Goal: Transaction & Acquisition: Download file/media

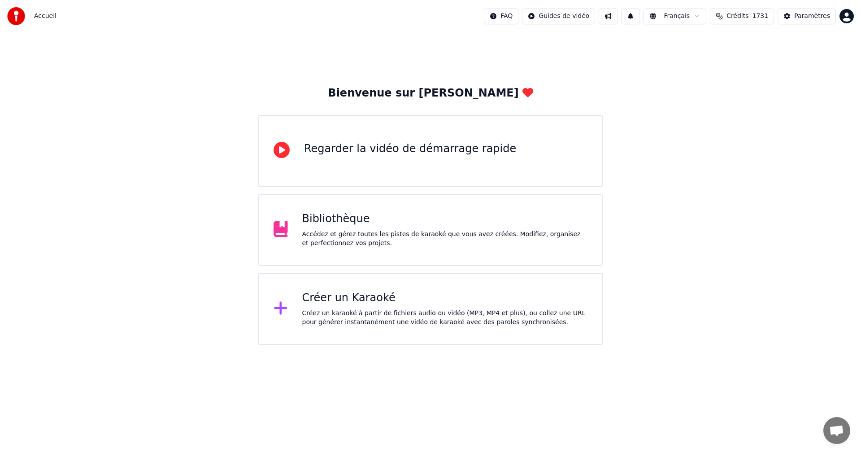
click at [409, 294] on div "Créer un Karaoké" at bounding box center [445, 298] width 286 height 14
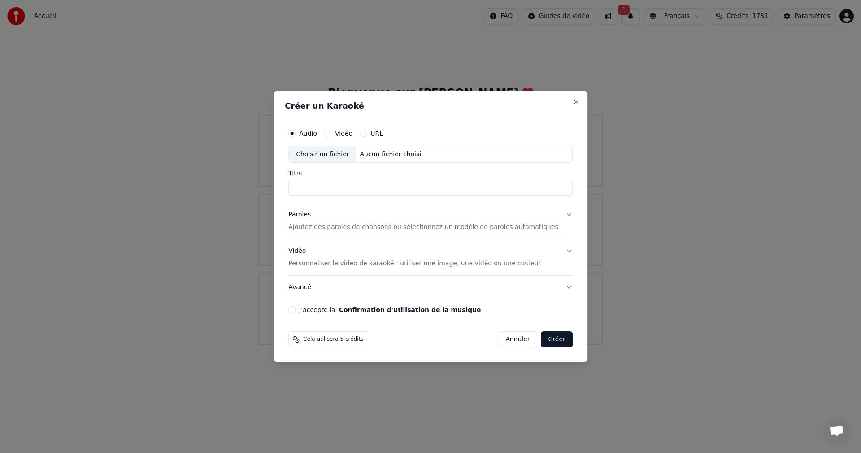
click at [356, 156] on div "Choisir un fichier" at bounding box center [322, 154] width 67 height 16
type input "**********"
drag, startPoint x: 450, startPoint y: 191, endPoint x: 256, endPoint y: 198, distance: 194.4
click at [256, 198] on body "**********" at bounding box center [430, 172] width 861 height 345
click at [324, 265] on p "Personnaliser le vidéo de karaoké : utiliser une image, une vidéo ou une couleur" at bounding box center [414, 263] width 253 height 9
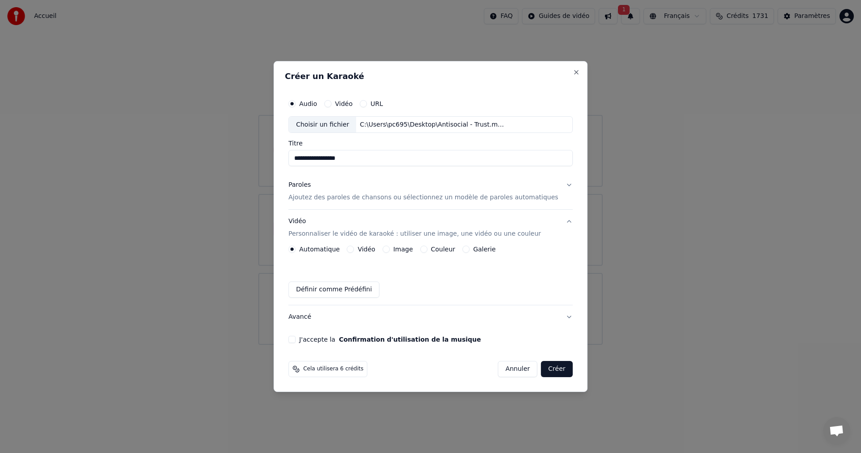
click at [354, 247] on button "Vidéo" at bounding box center [350, 248] width 7 height 7
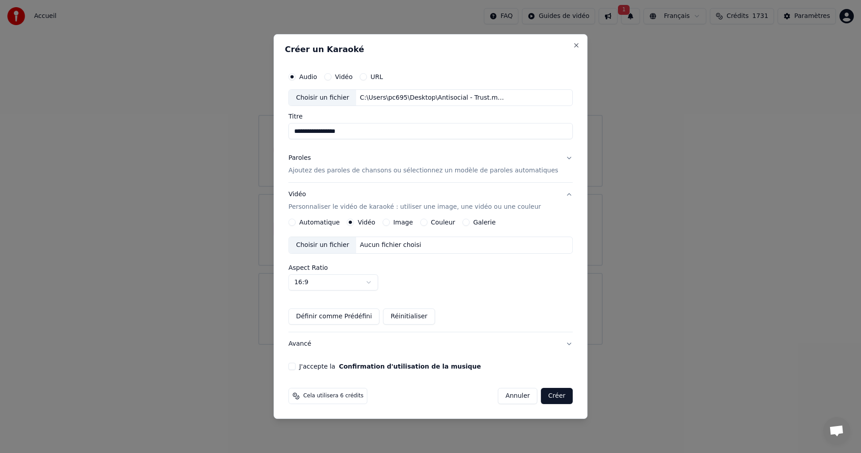
click at [351, 247] on div "Choisir un fichier" at bounding box center [322, 245] width 67 height 16
click at [394, 170] on p "Ajoutez des paroles de chansons ou sélectionnez un modèle de paroles automatiqu…" at bounding box center [423, 170] width 270 height 9
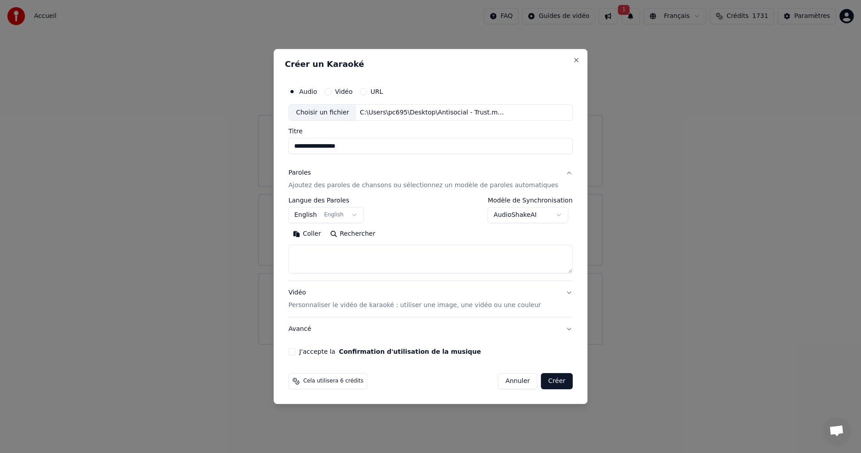
click at [515, 260] on textarea at bounding box center [430, 259] width 284 height 29
paste textarea "**********"
type textarea "**********"
click at [364, 213] on body "**********" at bounding box center [430, 172] width 861 height 345
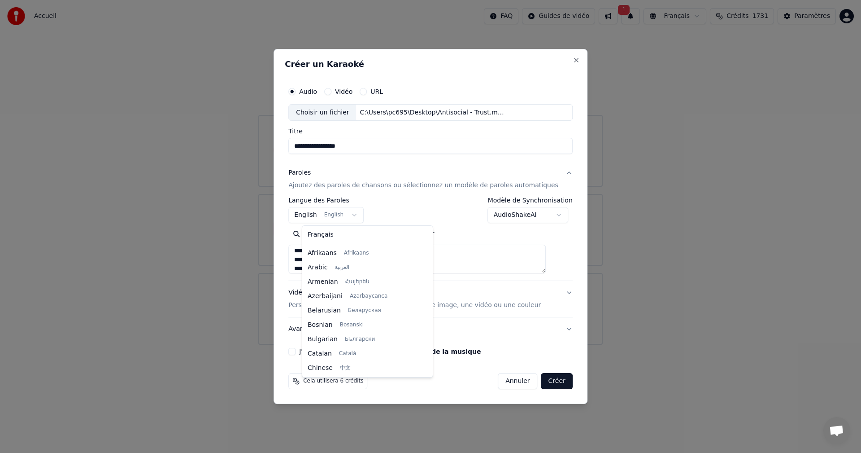
scroll to position [72, 0]
select select "**"
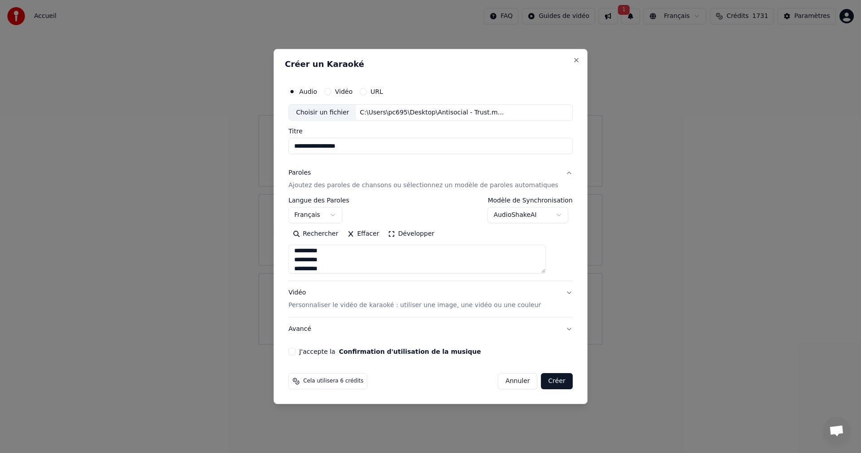
click at [296, 350] on button "J'accepte la Confirmation d'utilisation de la musique" at bounding box center [291, 351] width 7 height 7
click at [550, 383] on button "Créer" at bounding box center [557, 381] width 31 height 16
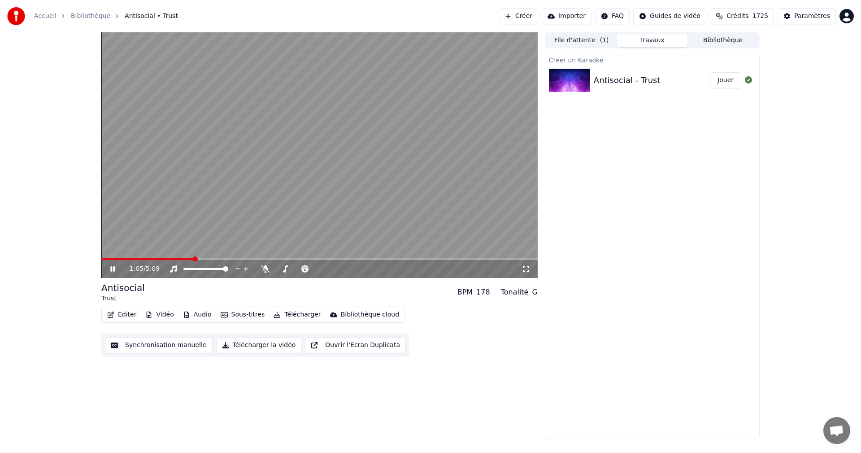
click at [196, 126] on video at bounding box center [319, 154] width 437 height 245
click at [198, 269] on span at bounding box center [190, 269] width 15 height 2
click at [267, 272] on icon at bounding box center [265, 268] width 9 height 7
click at [241, 177] on video at bounding box center [319, 154] width 437 height 245
click at [190, 265] on div at bounding box center [214, 268] width 72 height 9
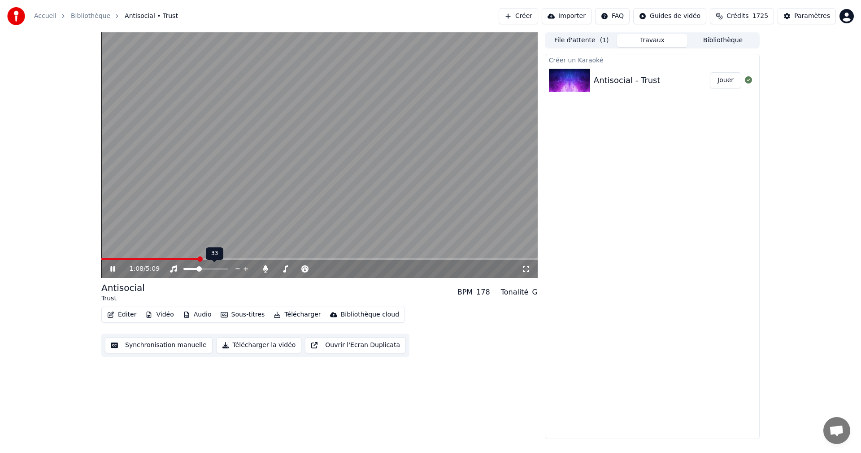
click at [187, 266] on div at bounding box center [214, 268] width 72 height 9
click at [187, 269] on span at bounding box center [185, 269] width 4 height 2
click at [200, 153] on video at bounding box center [319, 154] width 437 height 245
click at [111, 263] on div "1:10 / 5:09" at bounding box center [319, 269] width 437 height 18
click at [108, 270] on div "1:10 / 5:09" at bounding box center [319, 268] width 429 height 9
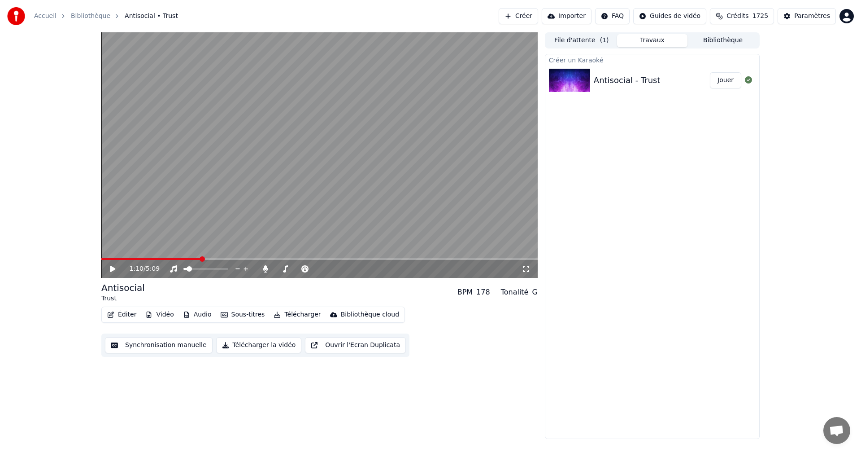
click at [111, 271] on icon at bounding box center [112, 269] width 5 height 6
click at [185, 269] on span at bounding box center [184, 269] width 2 height 2
click at [185, 268] on span at bounding box center [187, 268] width 5 height 5
click at [183, 271] on span at bounding box center [185, 268] width 5 height 5
click at [173, 271] on icon at bounding box center [173, 268] width 9 height 7
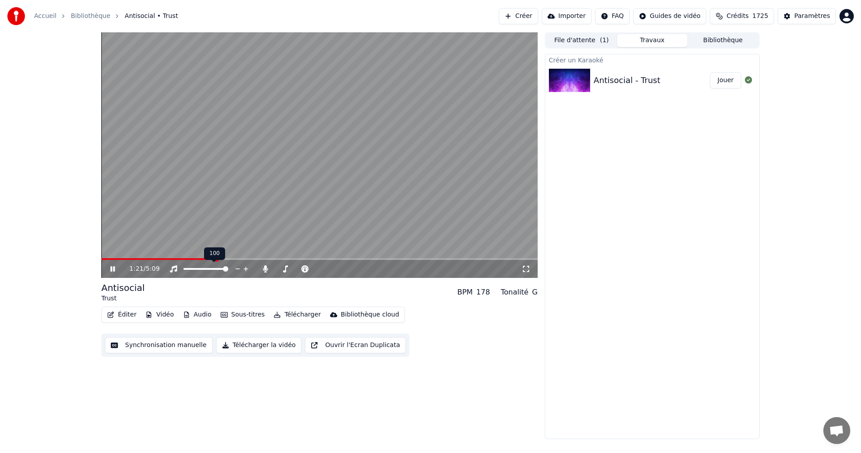
click at [183, 270] on div at bounding box center [214, 268] width 72 height 9
click at [135, 269] on span "1:22" at bounding box center [137, 268] width 14 height 9
drag, startPoint x: 135, startPoint y: 269, endPoint x: 123, endPoint y: 273, distance: 12.3
click at [132, 270] on span "1:23" at bounding box center [137, 268] width 14 height 9
click at [111, 271] on icon at bounding box center [119, 268] width 21 height 7
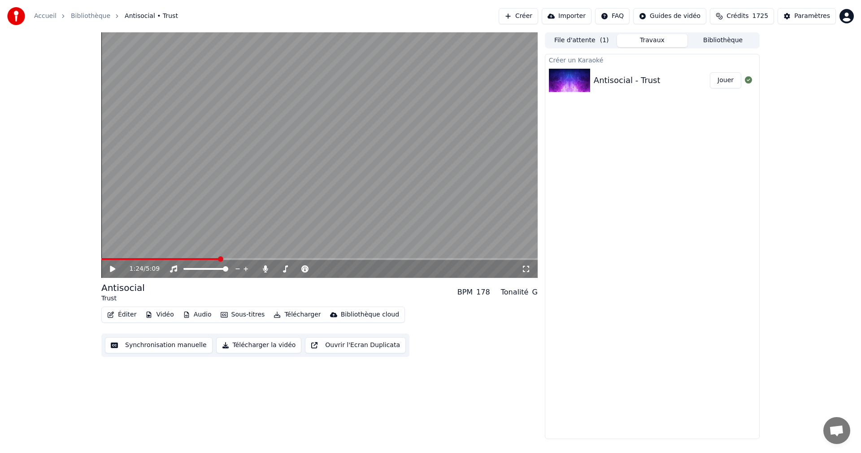
click at [733, 77] on button "Jouer" at bounding box center [725, 80] width 31 height 16
click at [315, 165] on video at bounding box center [319, 154] width 437 height 245
click at [296, 311] on button "Télécharger" at bounding box center [297, 314] width 54 height 13
click at [300, 318] on button "Télécharger" at bounding box center [297, 314] width 54 height 13
click at [248, 350] on button "Télécharger la vidéo" at bounding box center [259, 345] width 86 height 16
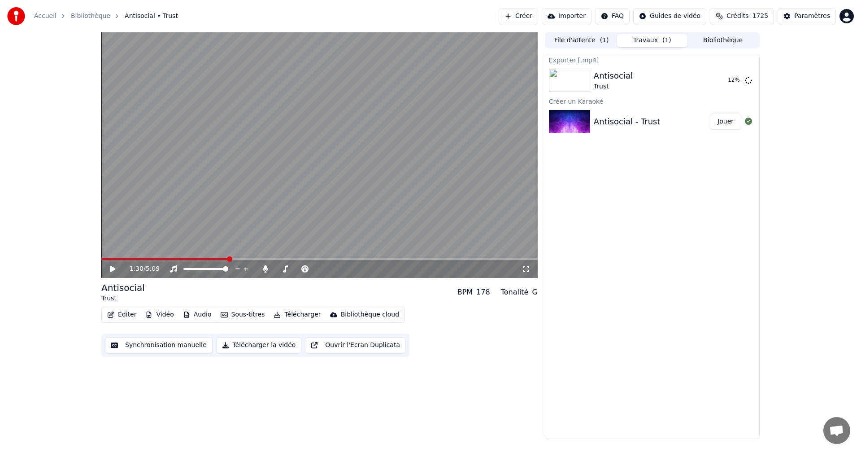
click at [111, 263] on div "1:30 / 5:09" at bounding box center [319, 269] width 437 height 18
click at [112, 268] on icon at bounding box center [112, 269] width 5 height 6
click at [372, 115] on video at bounding box center [319, 154] width 437 height 245
click at [378, 150] on video at bounding box center [319, 154] width 437 height 245
click at [112, 267] on icon at bounding box center [112, 269] width 5 height 6
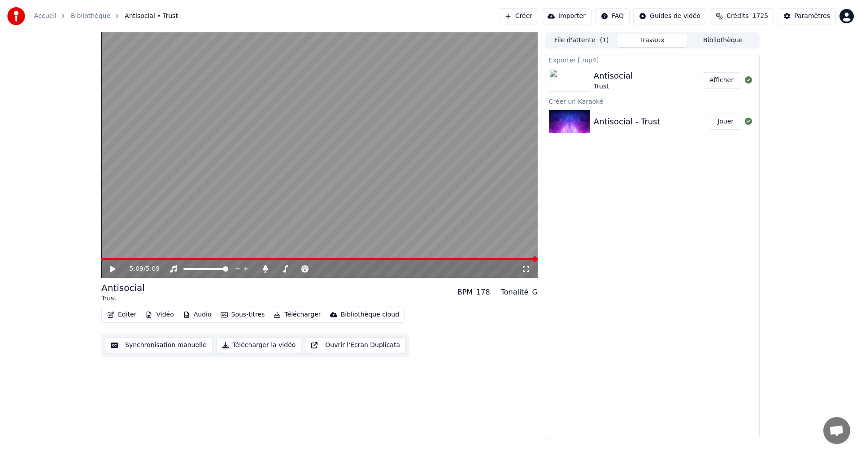
click at [718, 79] on button "Afficher" at bounding box center [721, 80] width 39 height 16
